Goal: Task Accomplishment & Management: Manage account settings

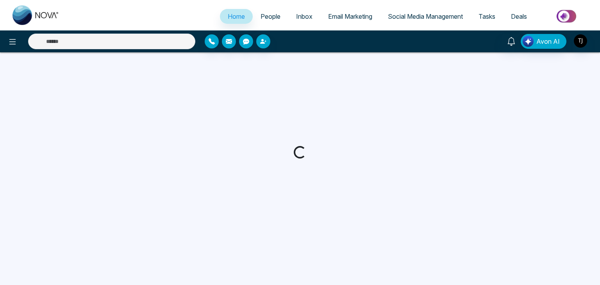
select select "*"
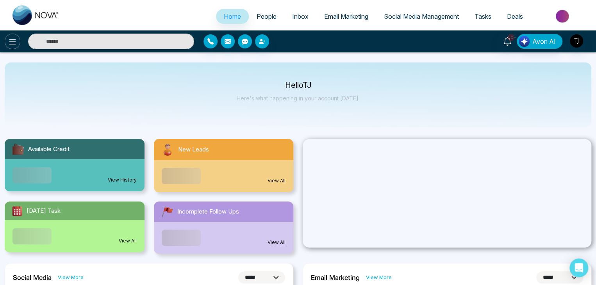
click at [16, 43] on icon at bounding box center [12, 41] width 9 height 9
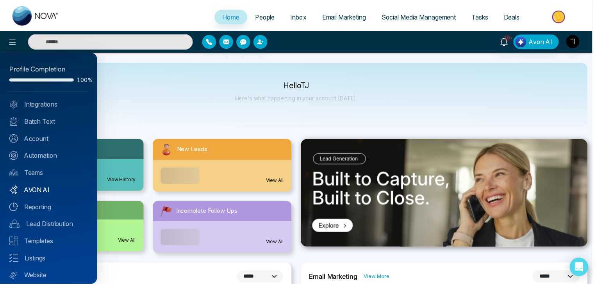
scroll to position [22, 0]
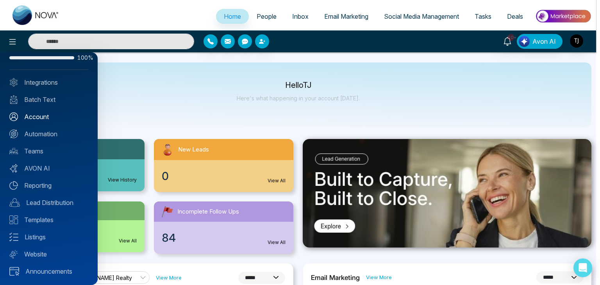
click at [39, 114] on link "Account" at bounding box center [48, 116] width 79 height 9
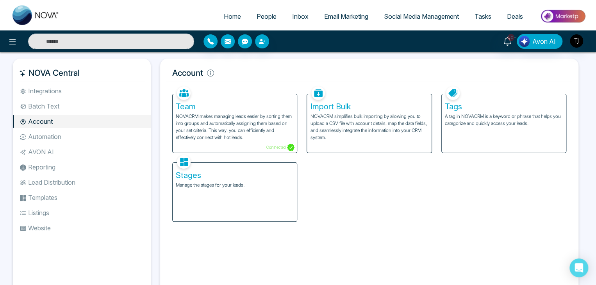
click at [110, 93] on li "Integrations" at bounding box center [82, 90] width 138 height 13
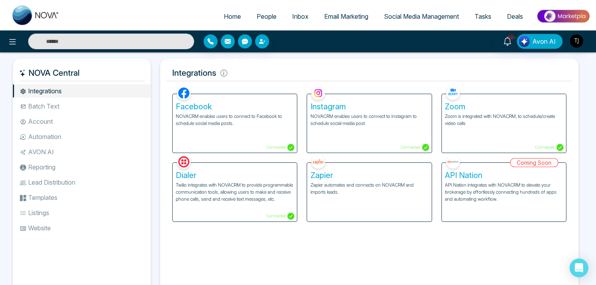
click at [108, 105] on li "Batch Text" at bounding box center [82, 106] width 138 height 13
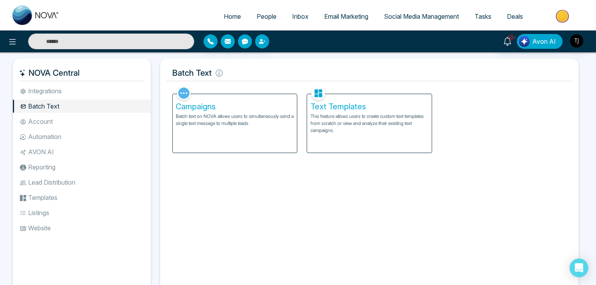
click at [107, 114] on ul "Integrations Batch Text Account Automation AVON AI Reporting Lead Distribution …" at bounding box center [82, 184] width 138 height 200
click at [102, 173] on li "Reporting" at bounding box center [82, 167] width 138 height 13
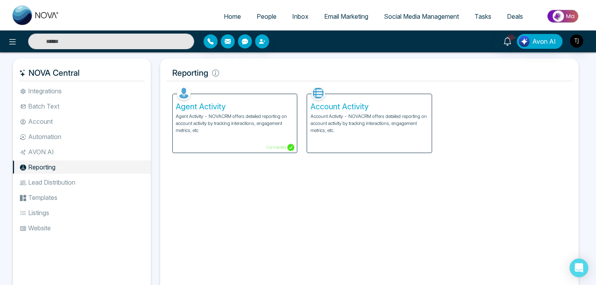
click at [97, 134] on li "Automation" at bounding box center [82, 136] width 138 height 13
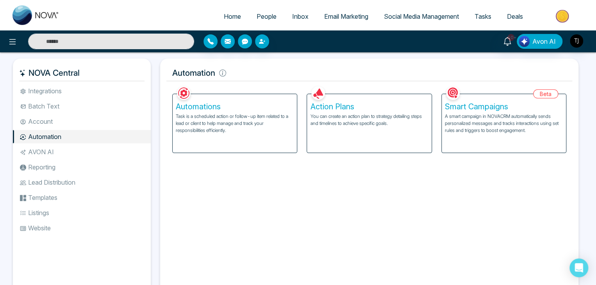
click at [262, 128] on p "Task is a scheduled action or follow-up item related to a lead or client to hel…" at bounding box center [235, 123] width 118 height 21
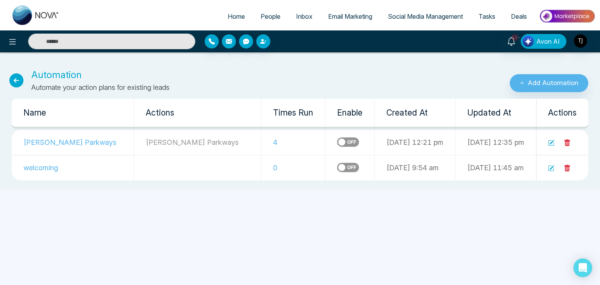
click at [14, 77] on icon at bounding box center [16, 80] width 14 height 14
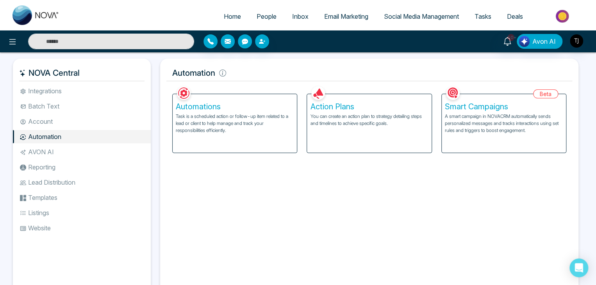
click at [241, 133] on p "Task is a scheduled action or follow-up item related to a lead or client to hel…" at bounding box center [235, 123] width 118 height 21
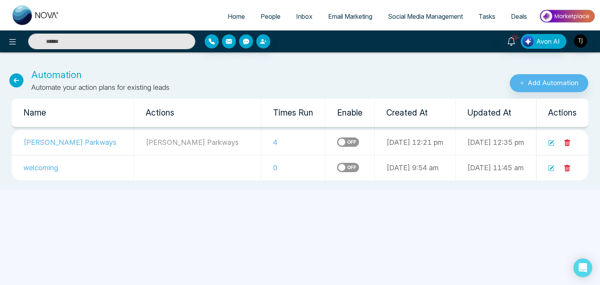
click at [442, 219] on div "Home People Inbox Email Marketing Social Media Management Tasks Deals 10+ Avon …" at bounding box center [300, 142] width 600 height 285
click at [10, 82] on icon at bounding box center [16, 80] width 14 height 14
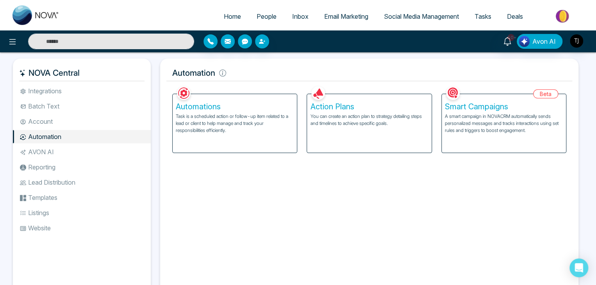
click at [256, 111] on div "Automations Task is a scheduled action or follow-up item related to a lead or c…" at bounding box center [235, 123] width 124 height 59
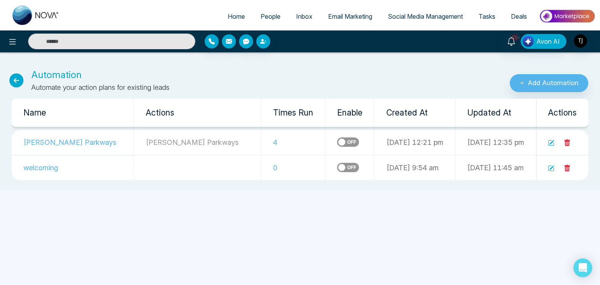
click at [18, 81] on icon at bounding box center [16, 80] width 14 height 14
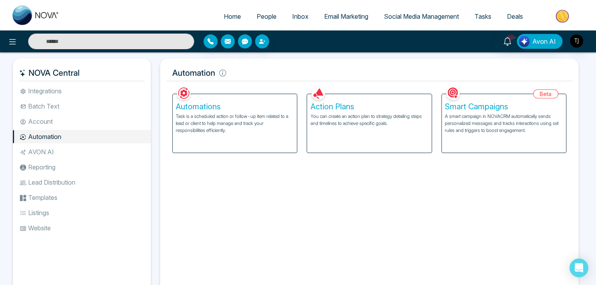
click at [314, 122] on p "You can create an action plan to strategy detailing steps and timelines to achi…" at bounding box center [369, 120] width 118 height 14
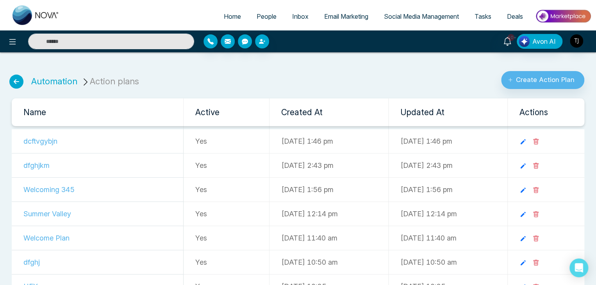
click at [537, 166] on icon at bounding box center [536, 166] width 2 height 3
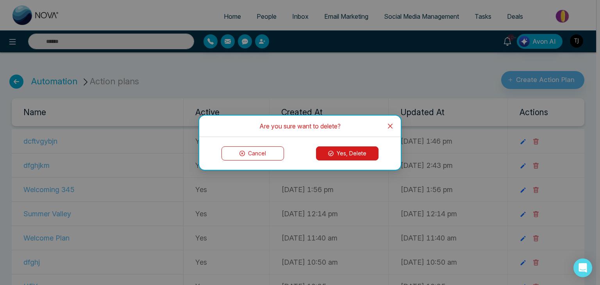
click at [368, 151] on button "Yes, Delete" at bounding box center [347, 153] width 62 height 14
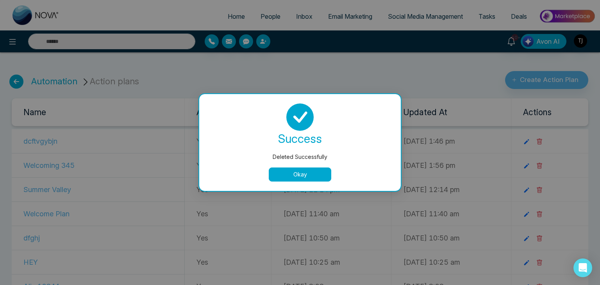
click at [298, 177] on button "Okay" at bounding box center [300, 175] width 62 height 14
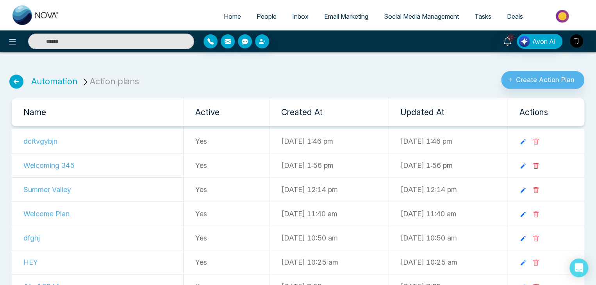
click at [538, 139] on icon at bounding box center [535, 142] width 5 height 6
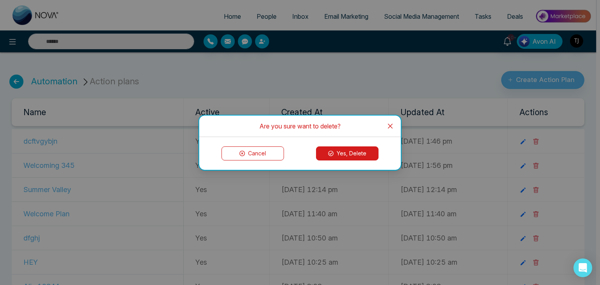
click at [370, 150] on button "Yes, Delete" at bounding box center [347, 153] width 62 height 14
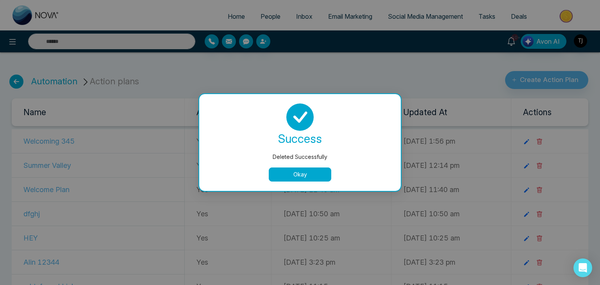
click at [314, 172] on button "Okay" at bounding box center [300, 175] width 62 height 14
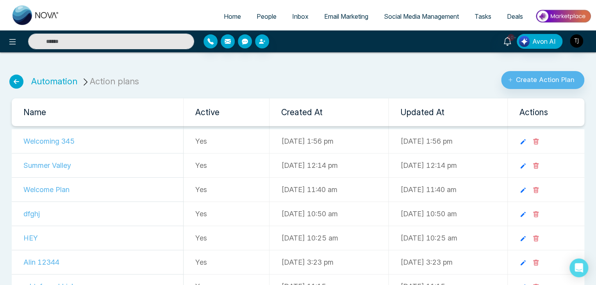
click at [538, 139] on icon at bounding box center [535, 142] width 5 height 6
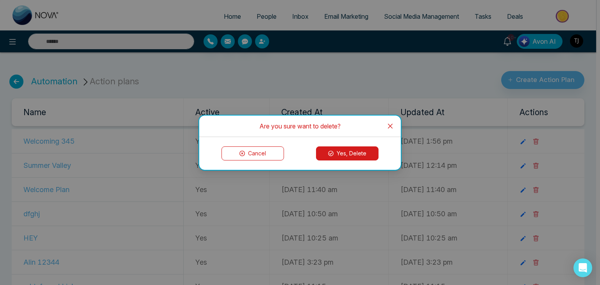
click at [365, 148] on button "Yes, Delete" at bounding box center [347, 153] width 62 height 14
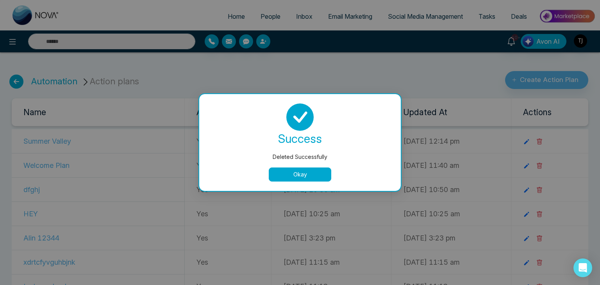
click at [297, 174] on button "Okay" at bounding box center [300, 175] width 62 height 14
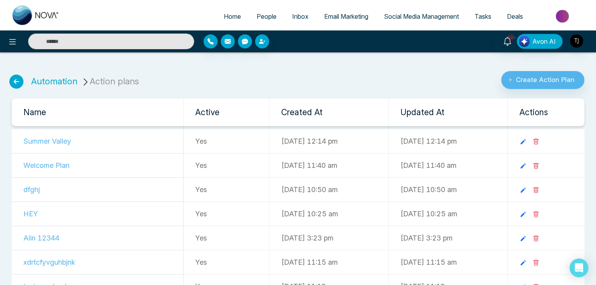
click at [16, 83] on icon at bounding box center [16, 82] width 14 height 14
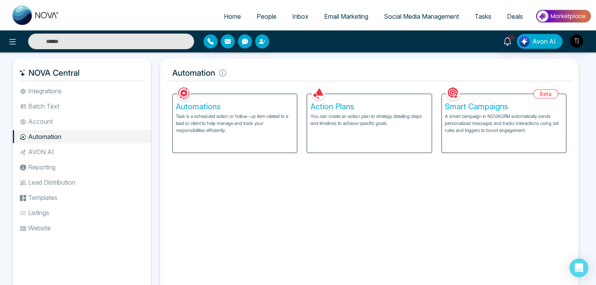
click at [266, 119] on p "Task is a scheduled action or follow-up item related to a lead or client to hel…" at bounding box center [235, 123] width 118 height 21
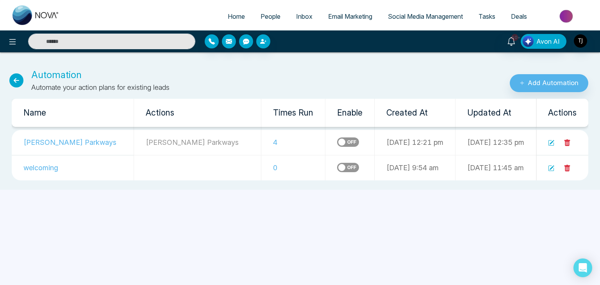
click at [552, 145] on icon at bounding box center [550, 142] width 5 height 5
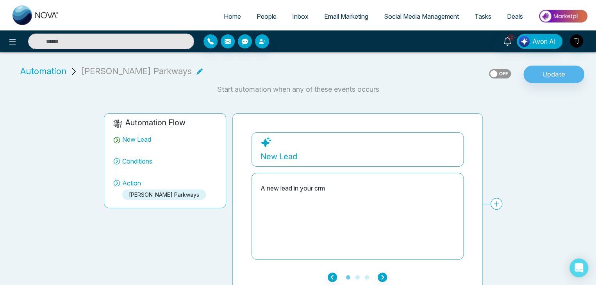
click at [229, 13] on span "Home" at bounding box center [232, 16] width 17 height 8
select select "*"
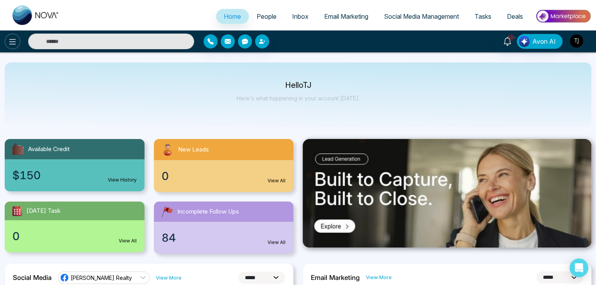
click at [6, 46] on button at bounding box center [13, 42] width 16 height 16
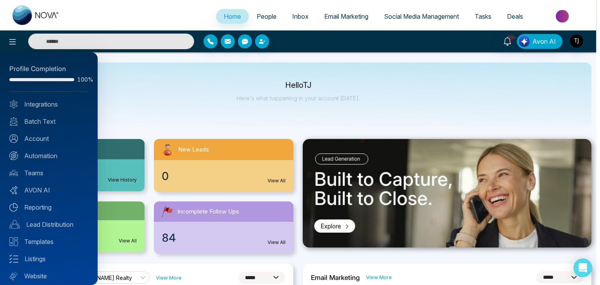
click at [61, 160] on div "Profile Completion 100% Integrations Batch Text Account Automation Teams AVON A…" at bounding box center [49, 168] width 98 height 233
click at [64, 157] on link "Automation" at bounding box center [48, 155] width 79 height 9
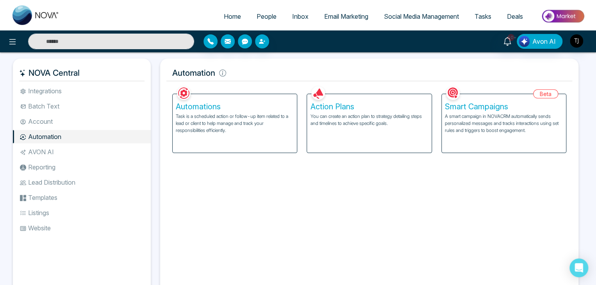
click at [382, 134] on div "Action Plans You can create an action plan to strategy detailing steps and time…" at bounding box center [369, 123] width 124 height 59
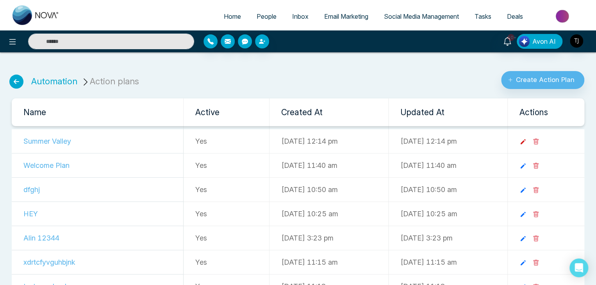
click at [526, 142] on icon at bounding box center [522, 141] width 7 height 7
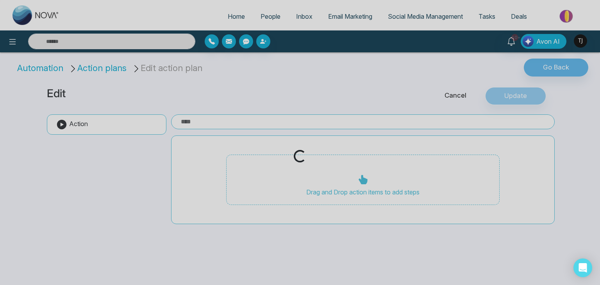
type input "**********"
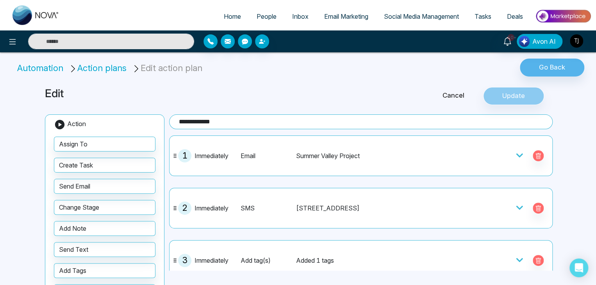
click at [585, 40] on div "10+ Avon AI" at bounding box center [471, 41] width 239 height 15
click at [580, 42] on img "button" at bounding box center [576, 40] width 13 height 13
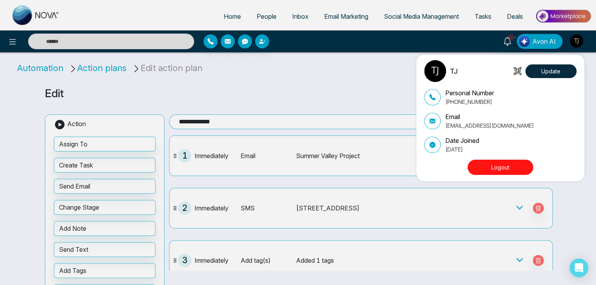
click at [497, 168] on button "Logout" at bounding box center [501, 167] width 66 height 15
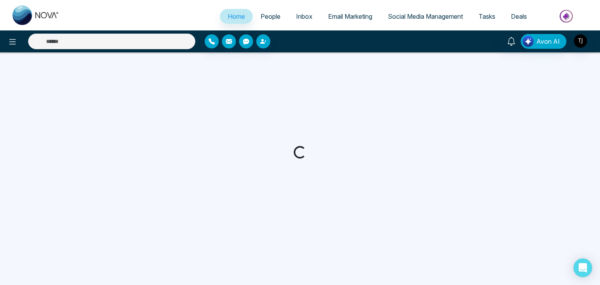
select select "*"
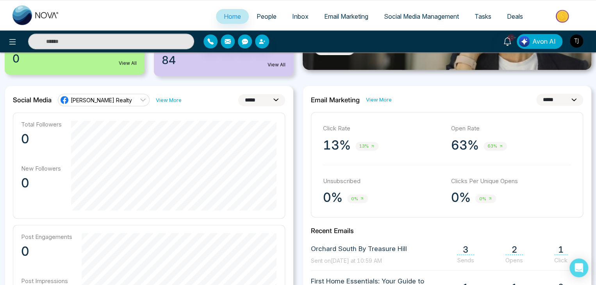
scroll to position [177, 0]
click at [559, 100] on select "**********" at bounding box center [559, 100] width 47 height 12
click at [496, 99] on div "**********" at bounding box center [447, 100] width 272 height 12
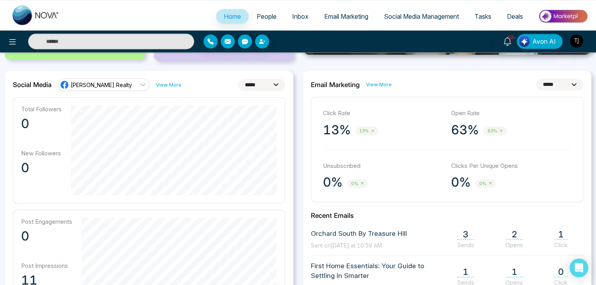
scroll to position [192, 0]
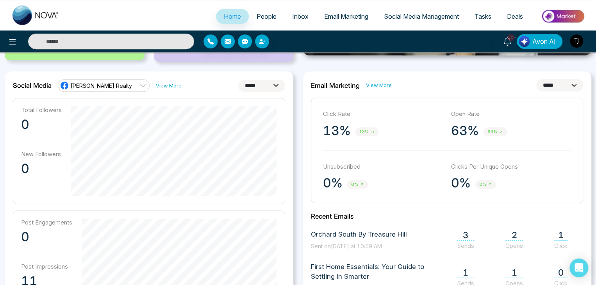
click at [570, 45] on button "button" at bounding box center [576, 41] width 14 height 14
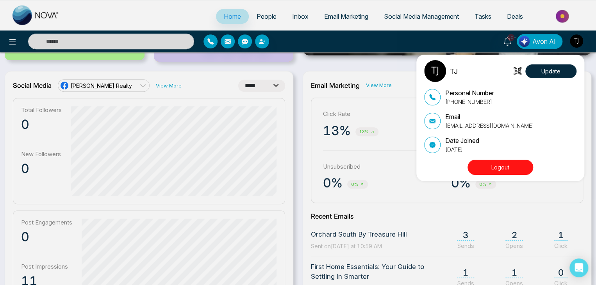
click at [501, 168] on button "Logout" at bounding box center [501, 167] width 66 height 15
